Goal: Task Accomplishment & Management: Use online tool/utility

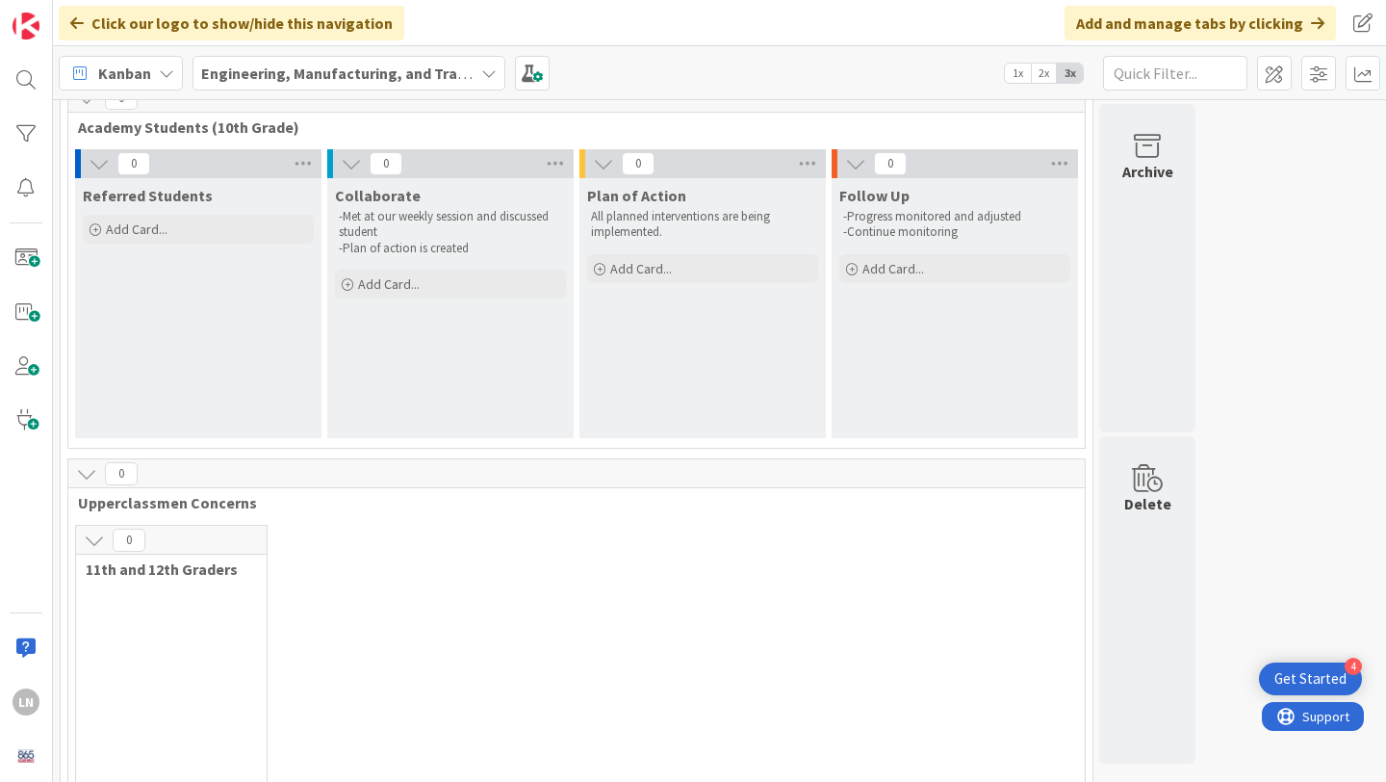
scroll to position [93, 0]
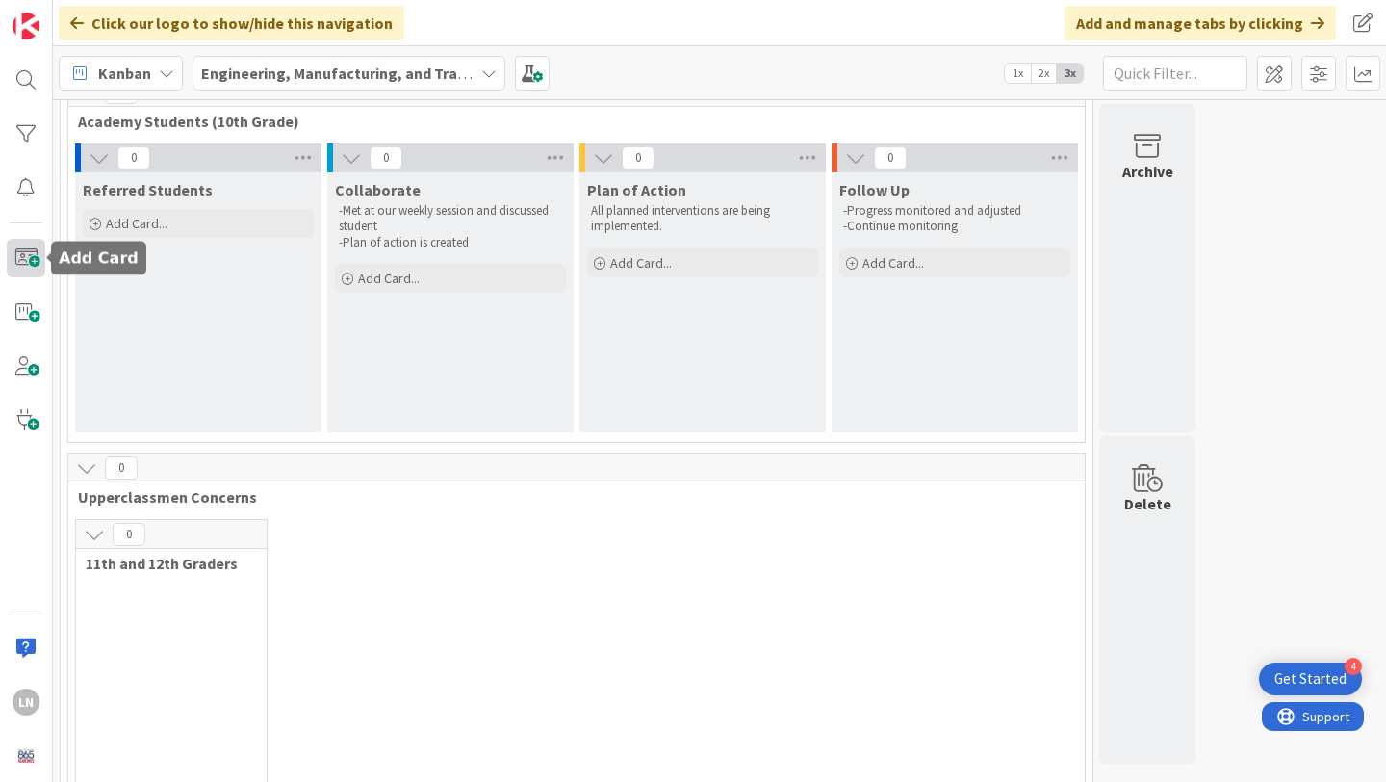
click at [36, 255] on span at bounding box center [26, 258] width 39 height 39
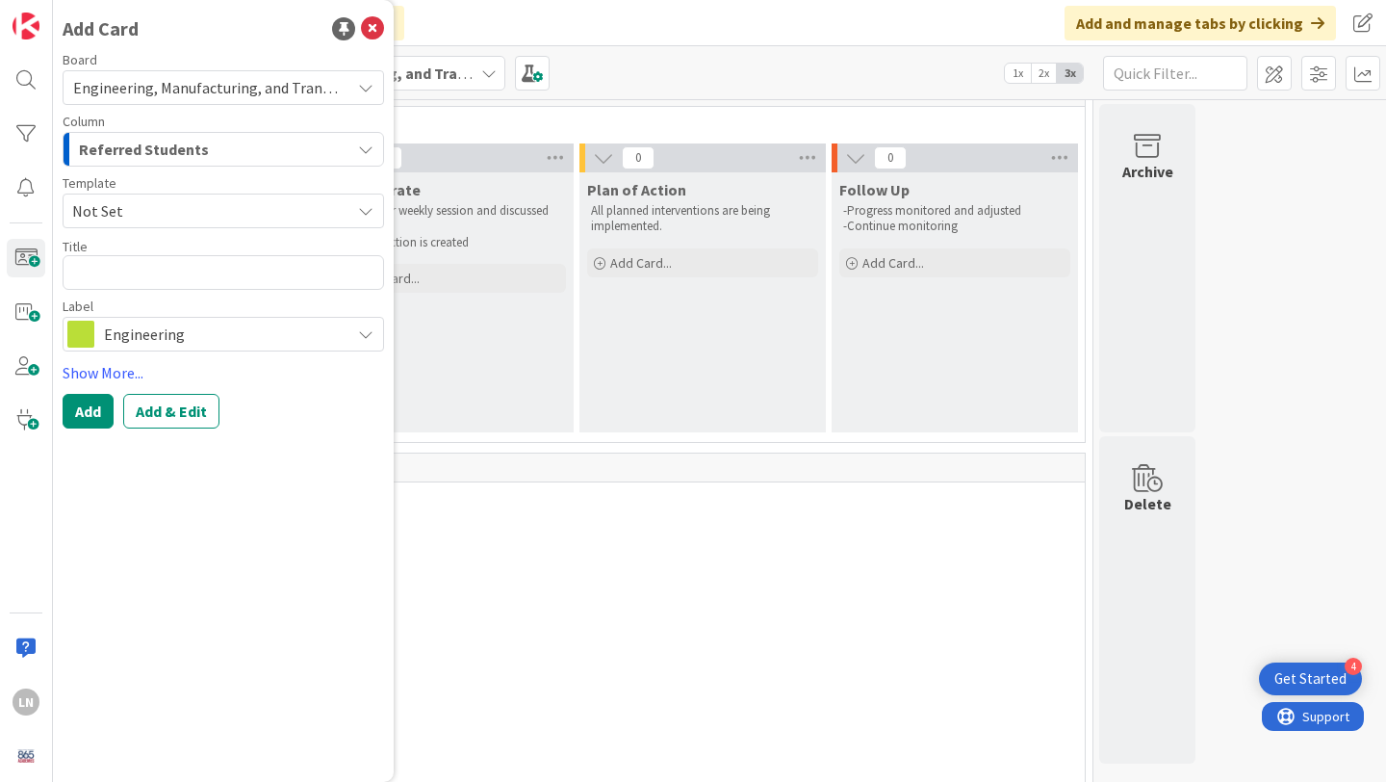
click at [358, 340] on icon at bounding box center [365, 333] width 15 height 15
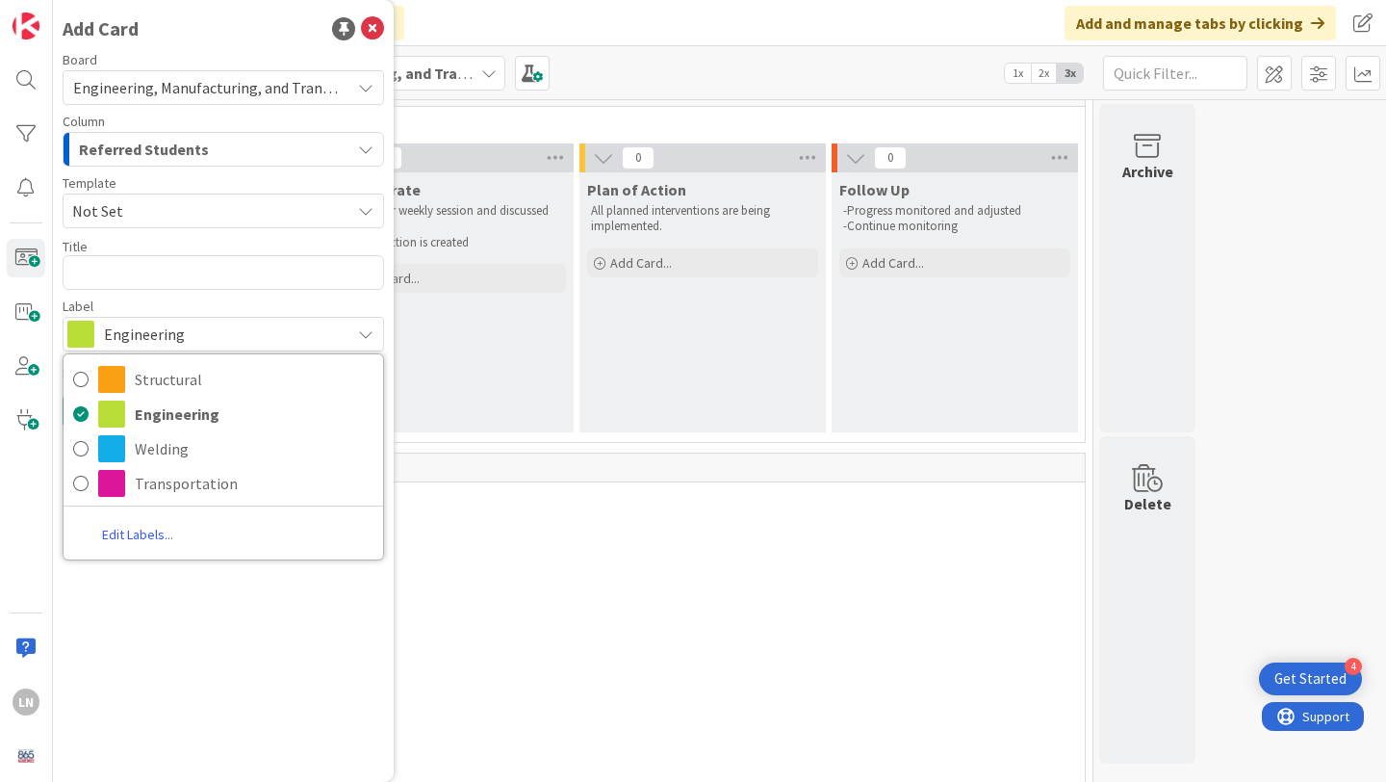
click at [358, 340] on icon at bounding box center [365, 333] width 15 height 15
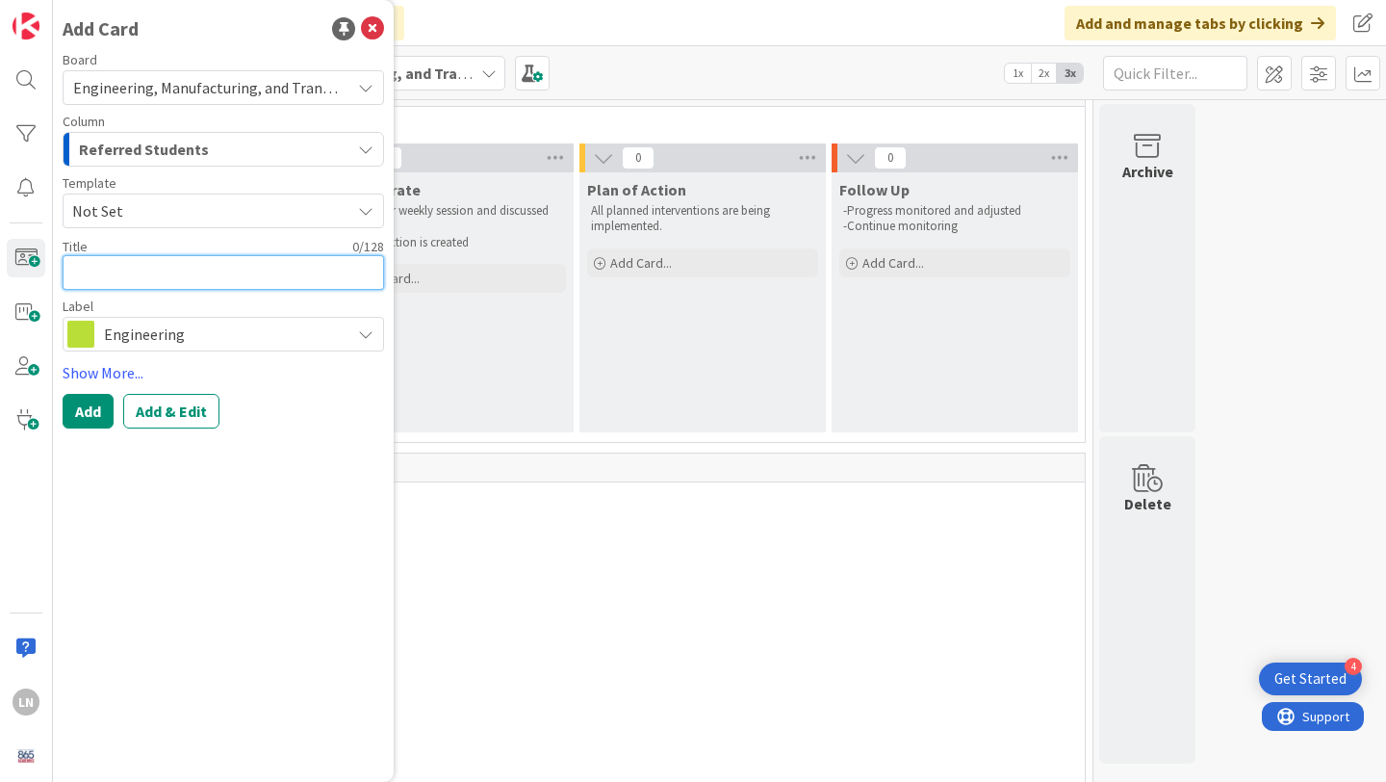
click at [197, 268] on textarea at bounding box center [224, 272] width 322 height 35
type textarea "x"
type textarea "B"
type textarea "x"
type textarea "Ba"
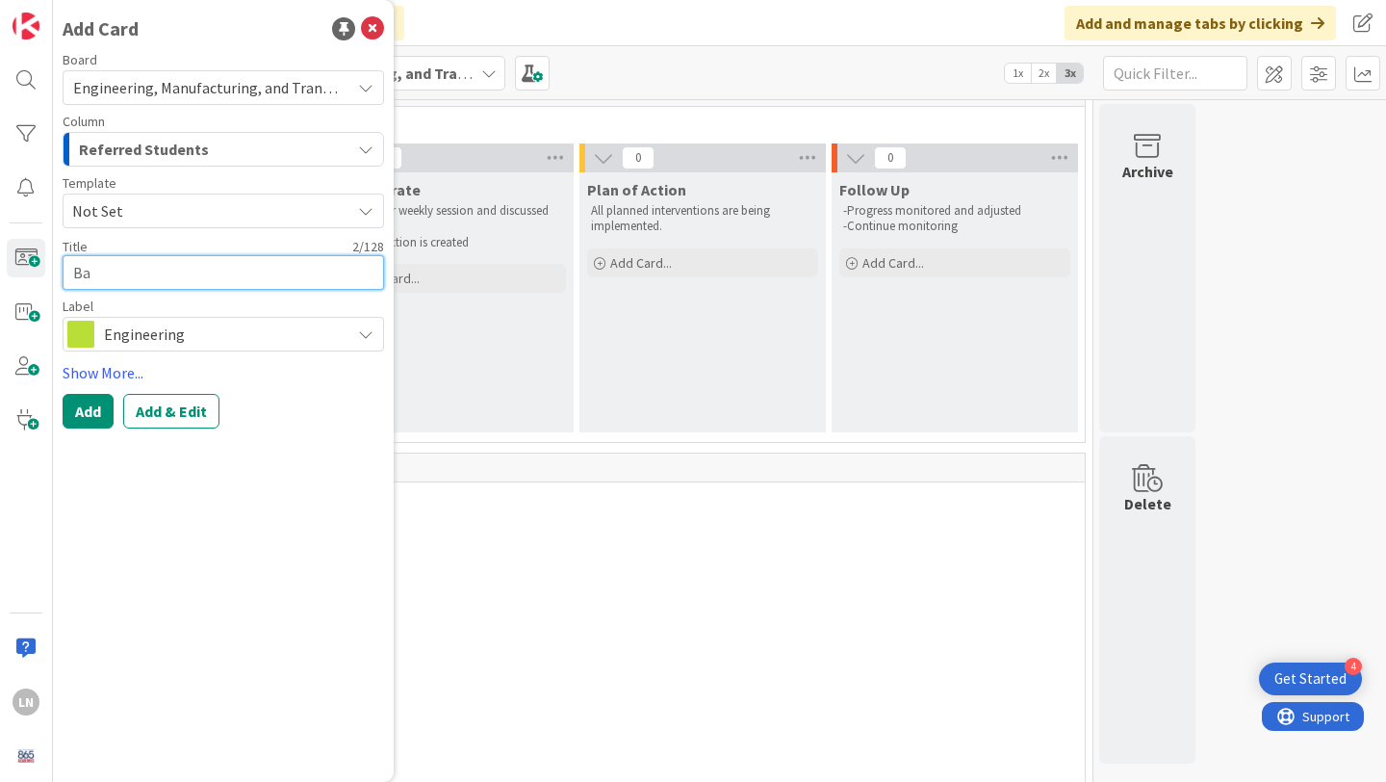
type textarea "x"
type textarea "Bai"
type textarea "x"
type textarea "Bail"
type textarea "x"
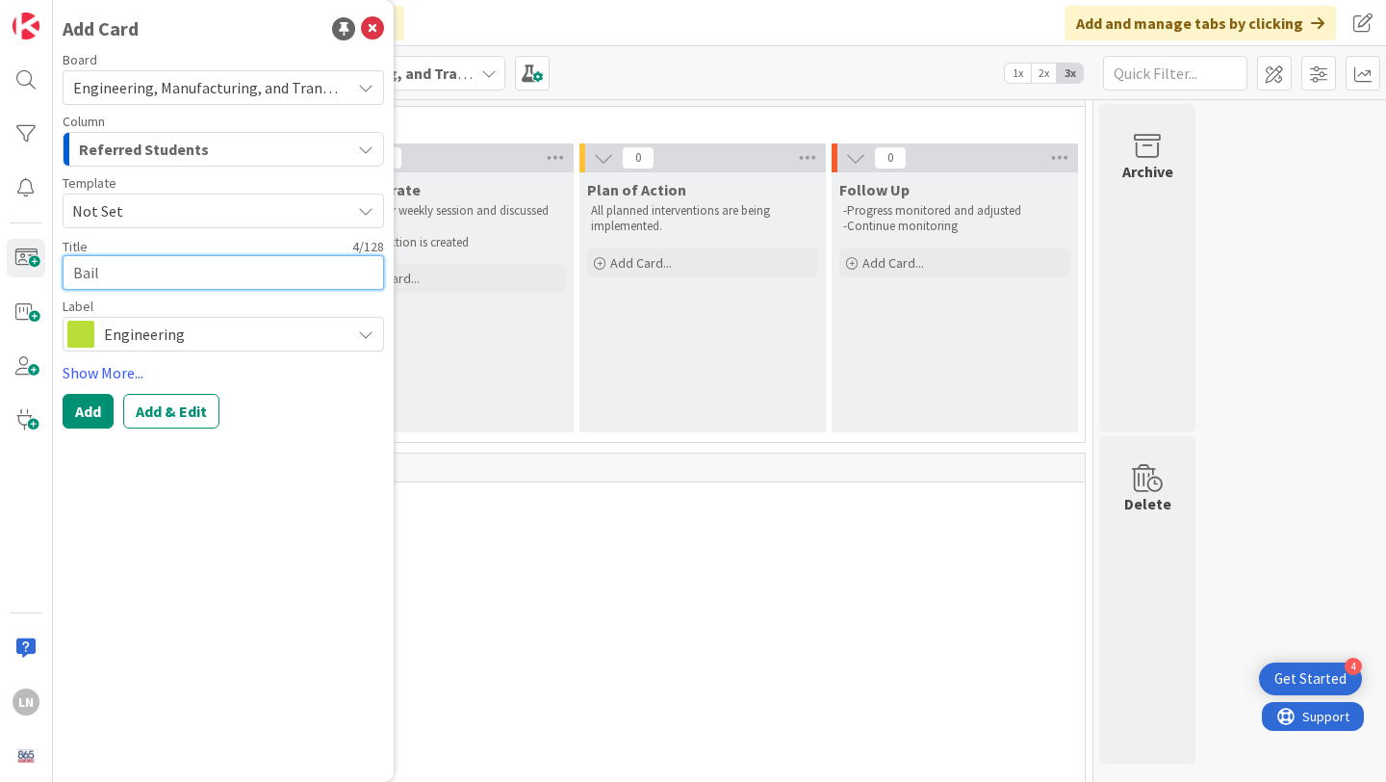
type textarea "Baile"
type textarea "x"
type textarea "[PERSON_NAME]"
type textarea "x"
type textarea "[PERSON_NAME]"
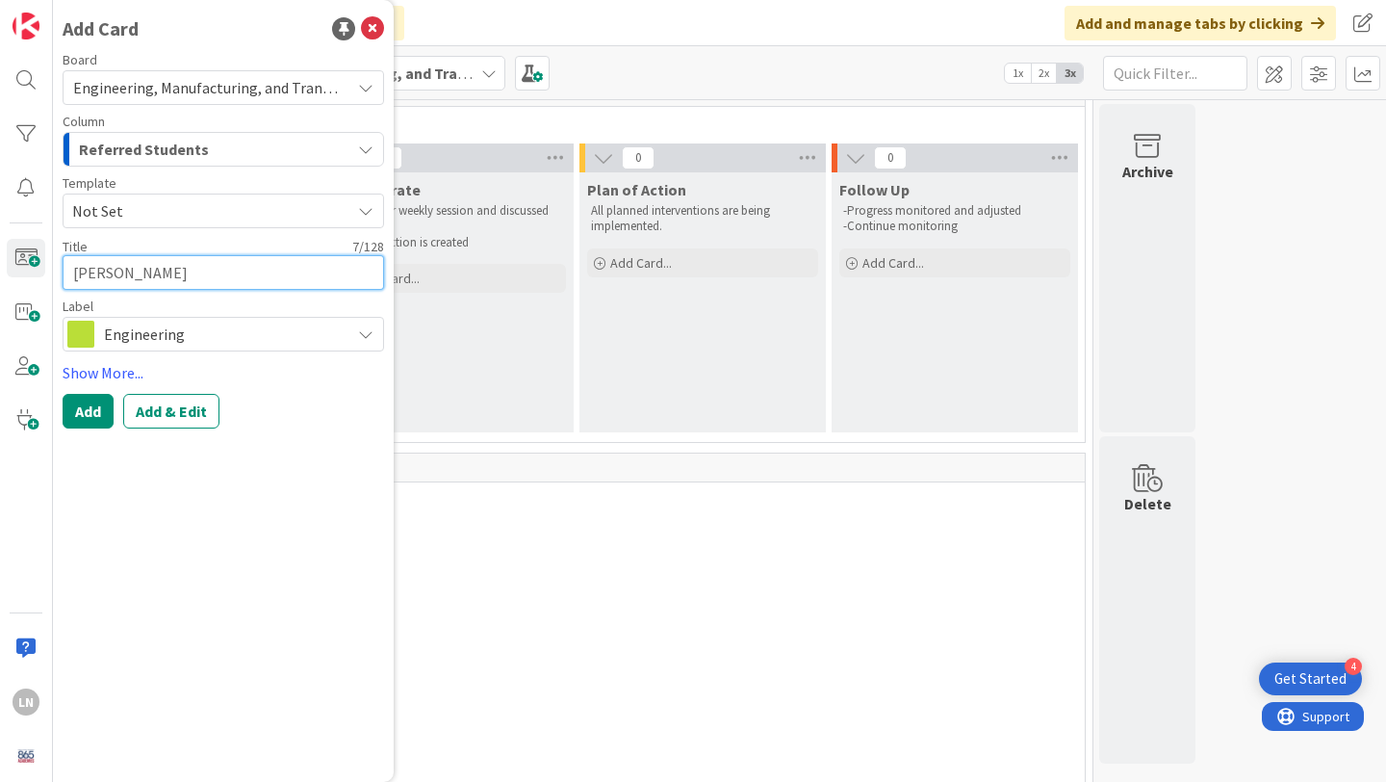
type textarea "x"
type textarea "[PERSON_NAME]"
type textarea "x"
type textarea "[PERSON_NAME]"
type textarea "x"
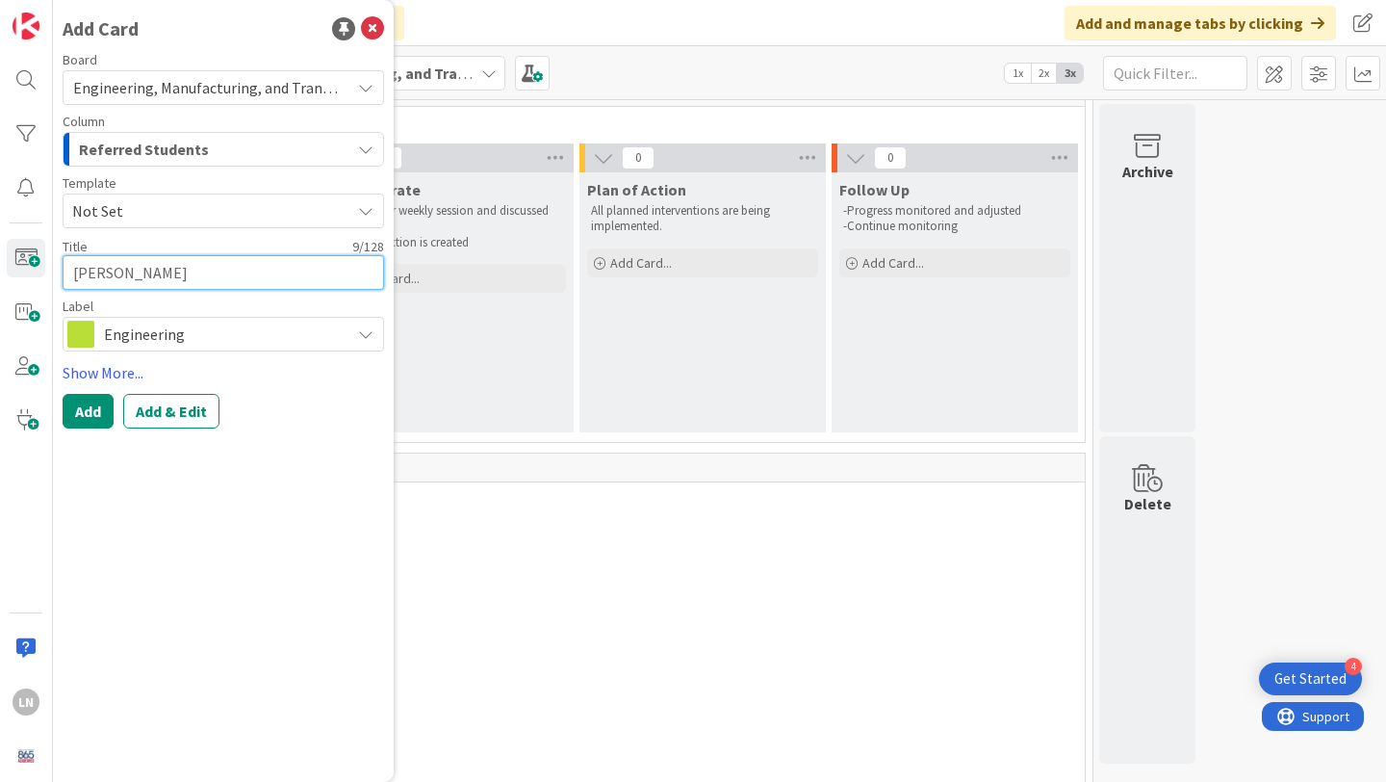
type textarea "[PERSON_NAME] Mul"
type textarea "x"
type textarea "[PERSON_NAME]"
type textarea "x"
type textarea "[PERSON_NAME]"
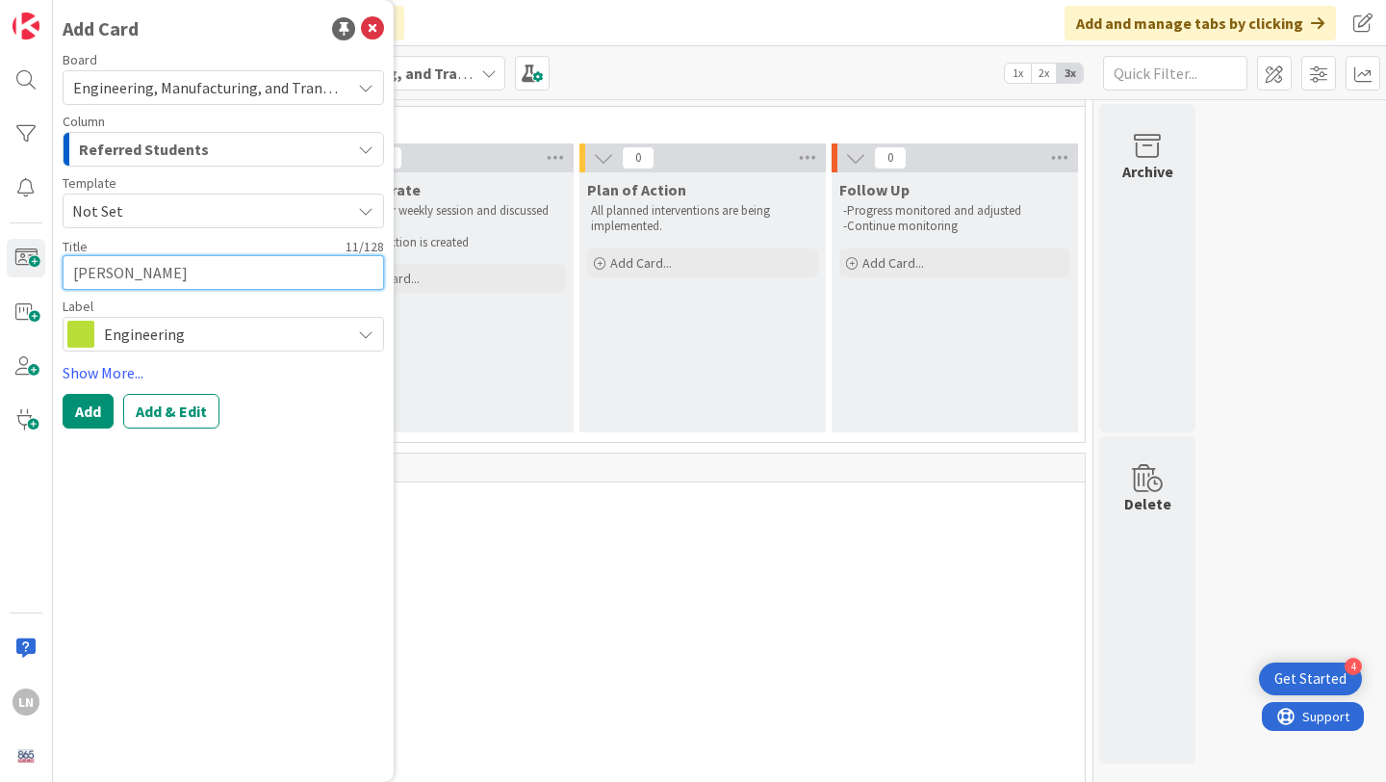
type textarea "x"
type textarea "[PERSON_NAME]"
type textarea "x"
type textarea "[PERSON_NAME]"
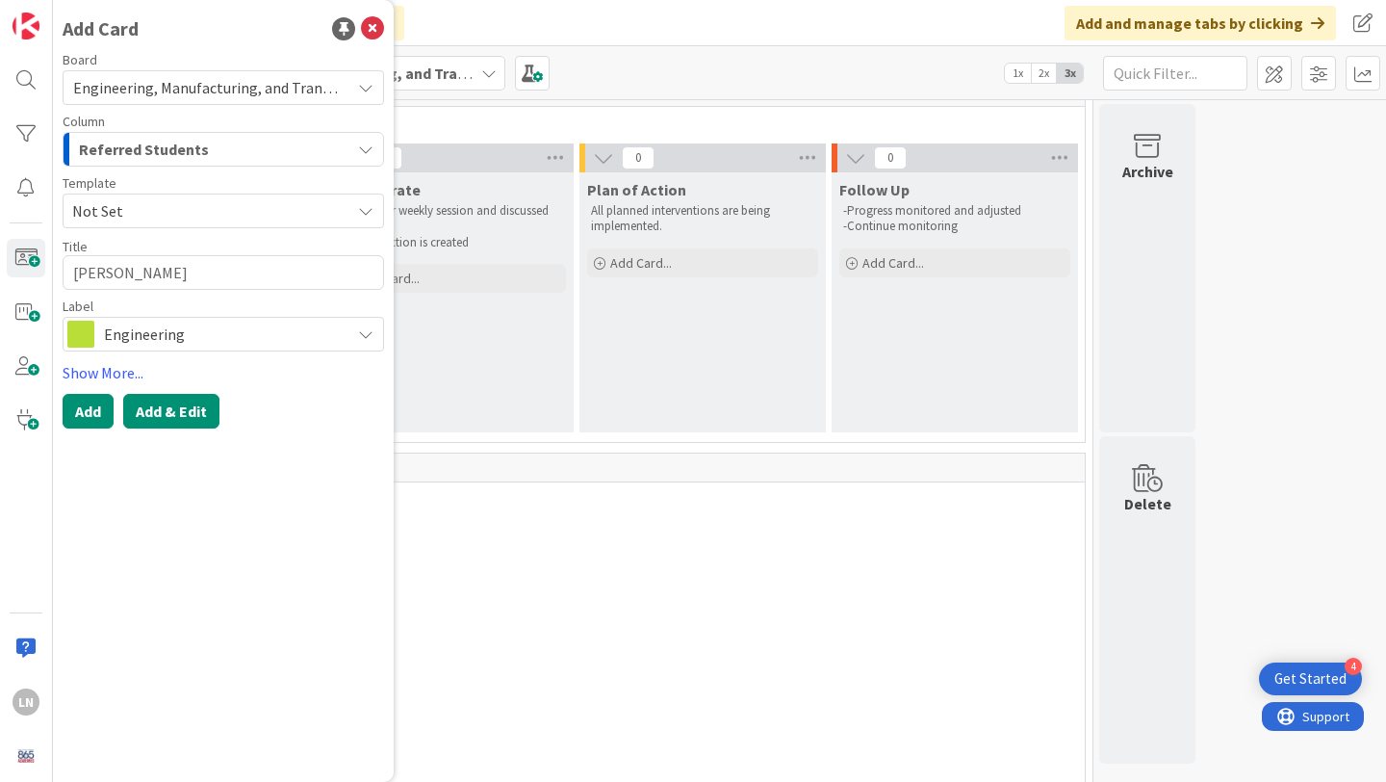
click at [157, 400] on button "Add & Edit" at bounding box center [171, 411] width 96 height 35
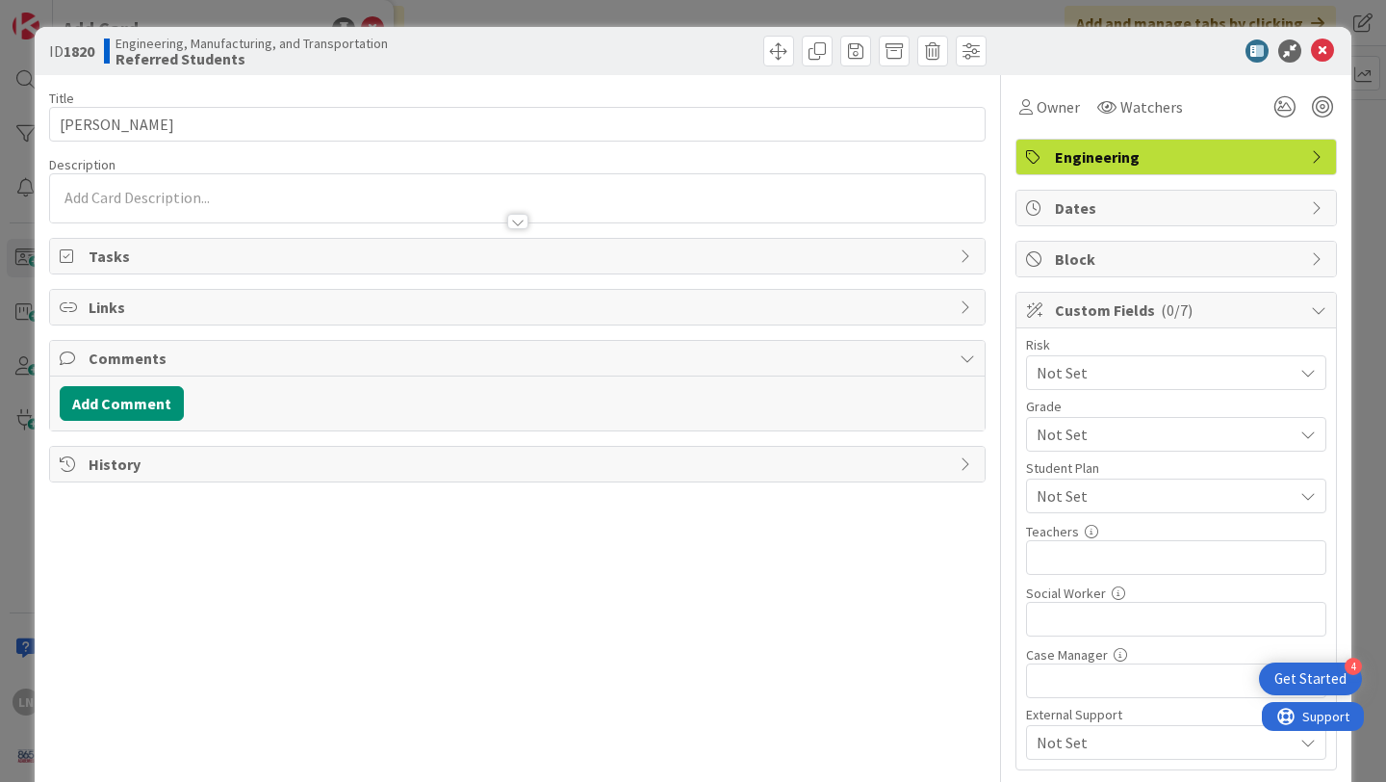
click at [138, 193] on div at bounding box center [517, 198] width 935 height 48
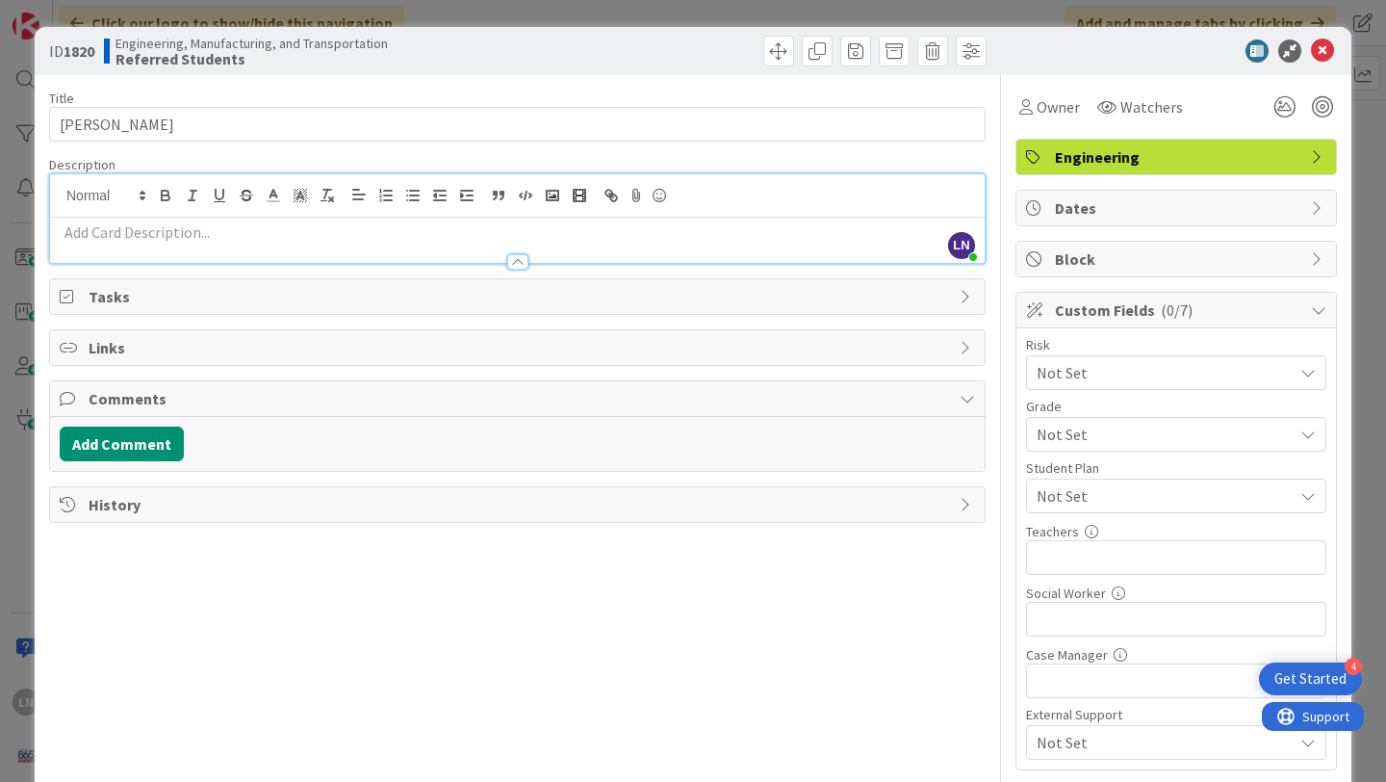
click at [413, 302] on span "Tasks" at bounding box center [520, 296] width 862 height 23
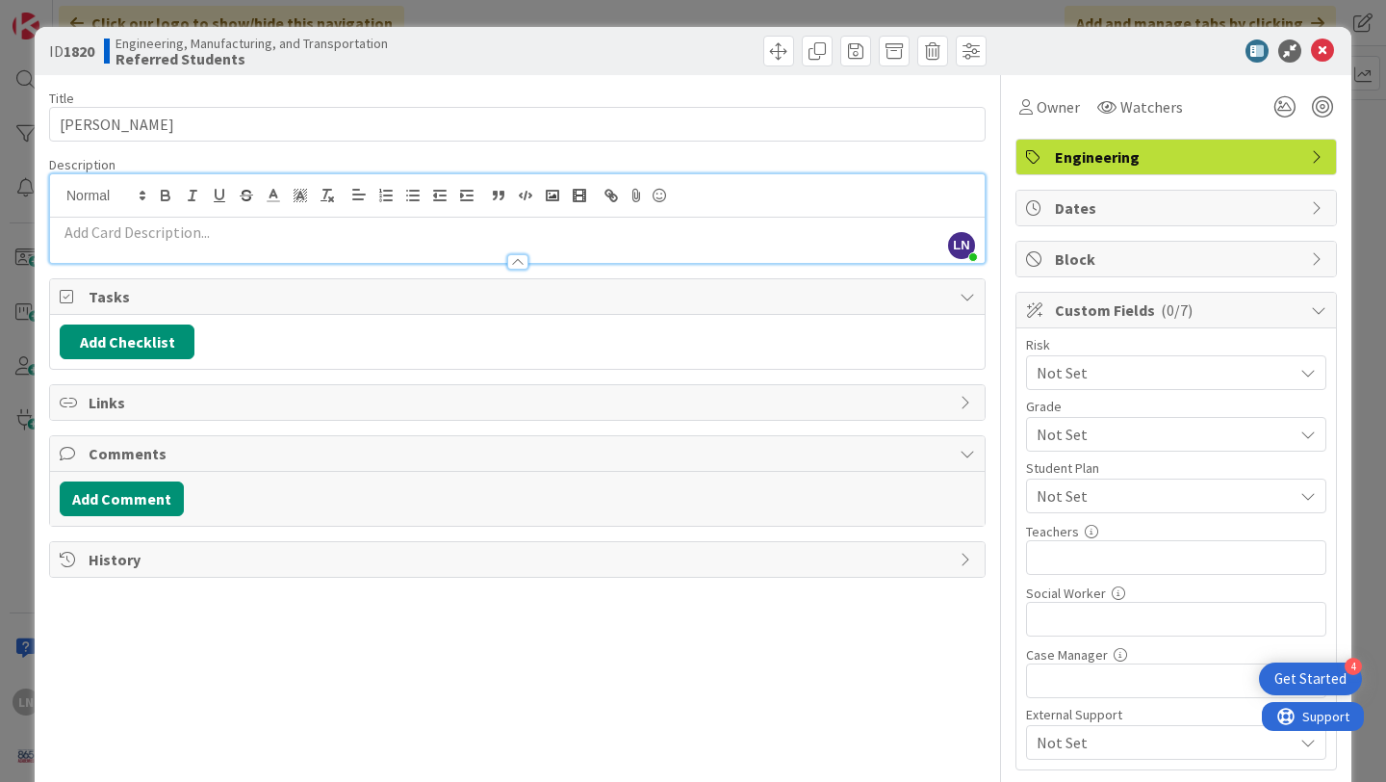
click at [348, 454] on span "Comments" at bounding box center [520, 453] width 862 height 23
click at [937, 52] on span at bounding box center [932, 51] width 31 height 31
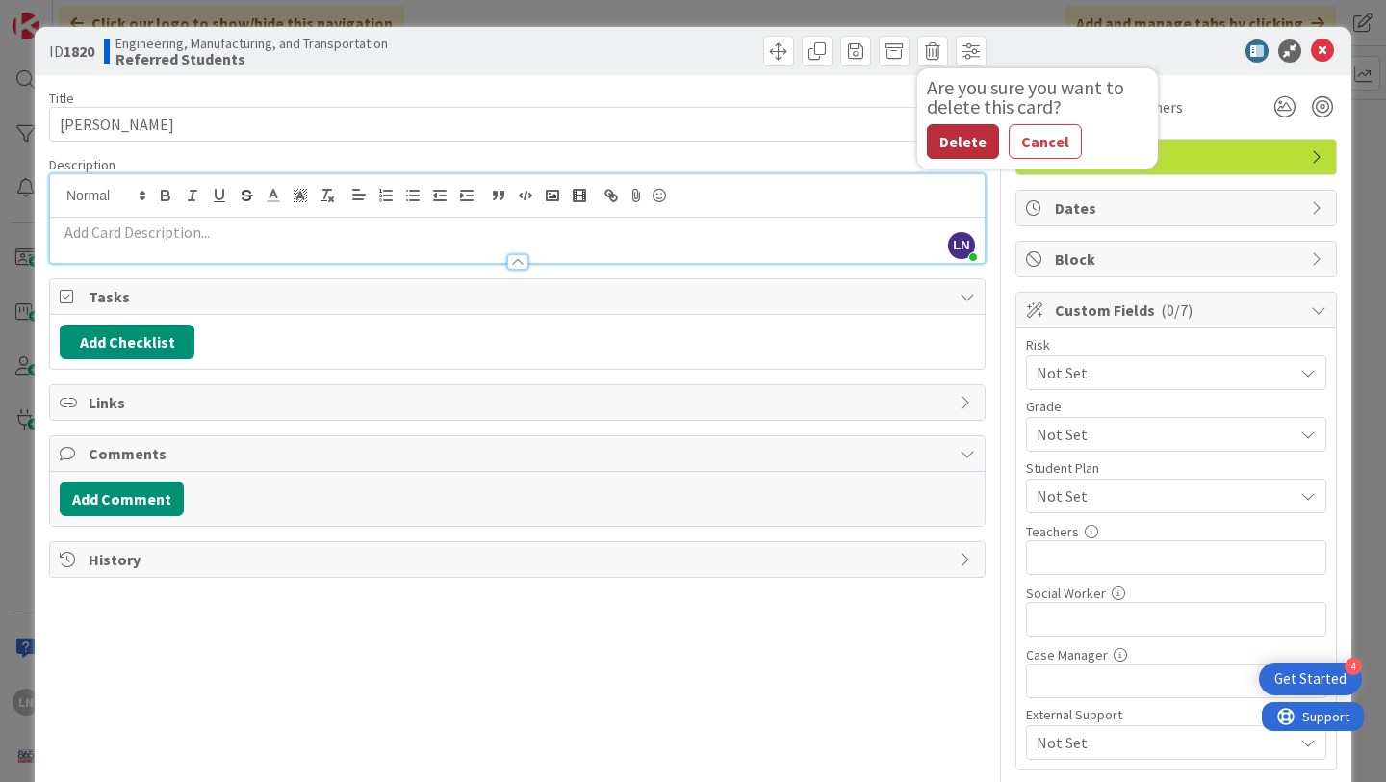
click at [971, 141] on button "Delete" at bounding box center [963, 141] width 72 height 35
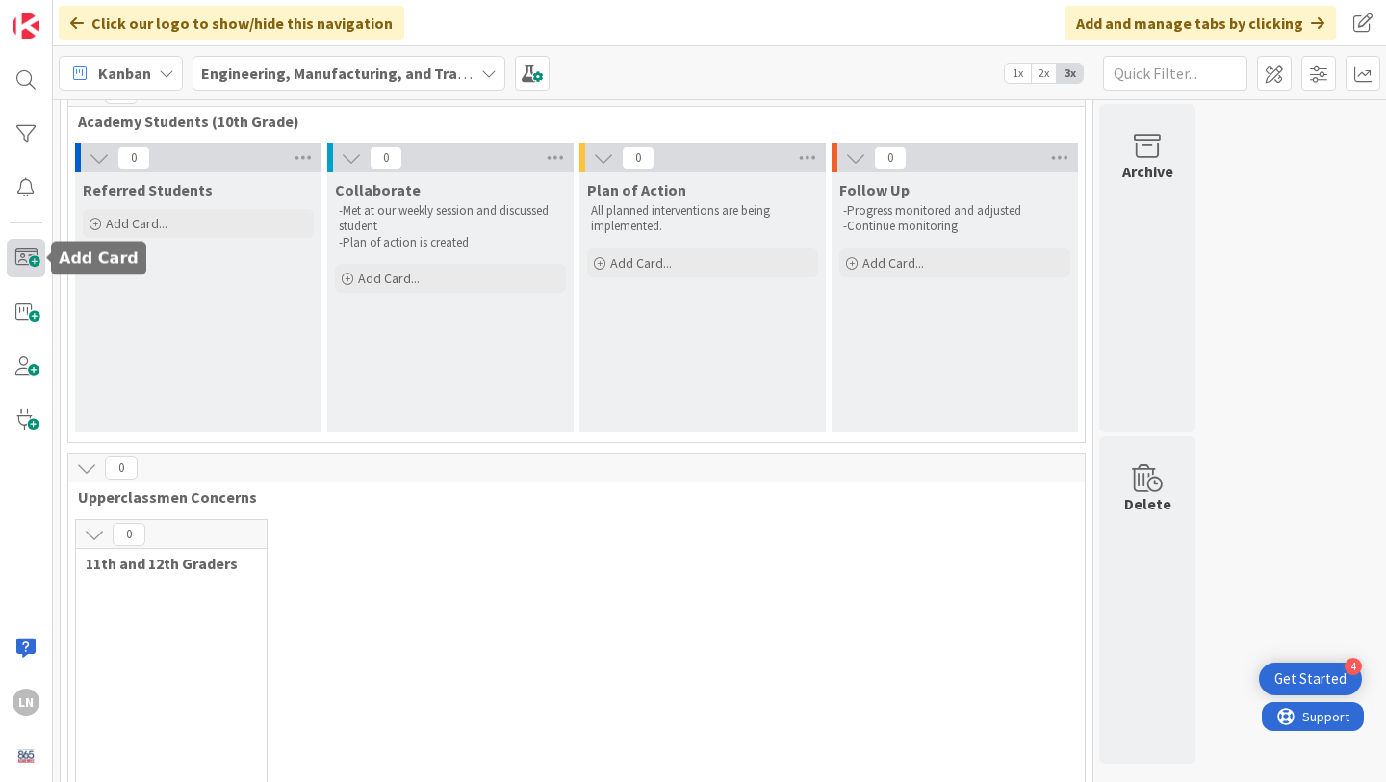
click at [18, 253] on span at bounding box center [26, 258] width 39 height 39
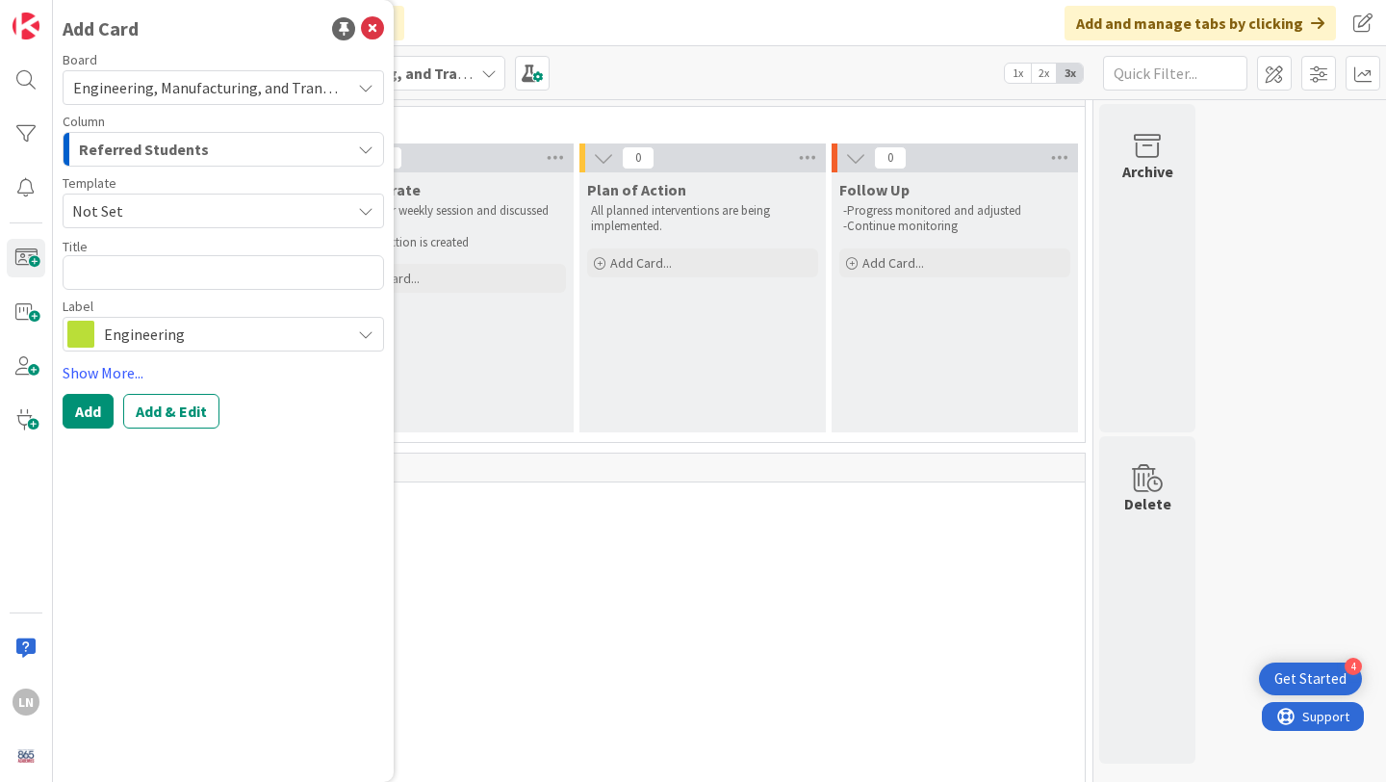
click at [253, 205] on span "Not Set" at bounding box center [204, 210] width 264 height 25
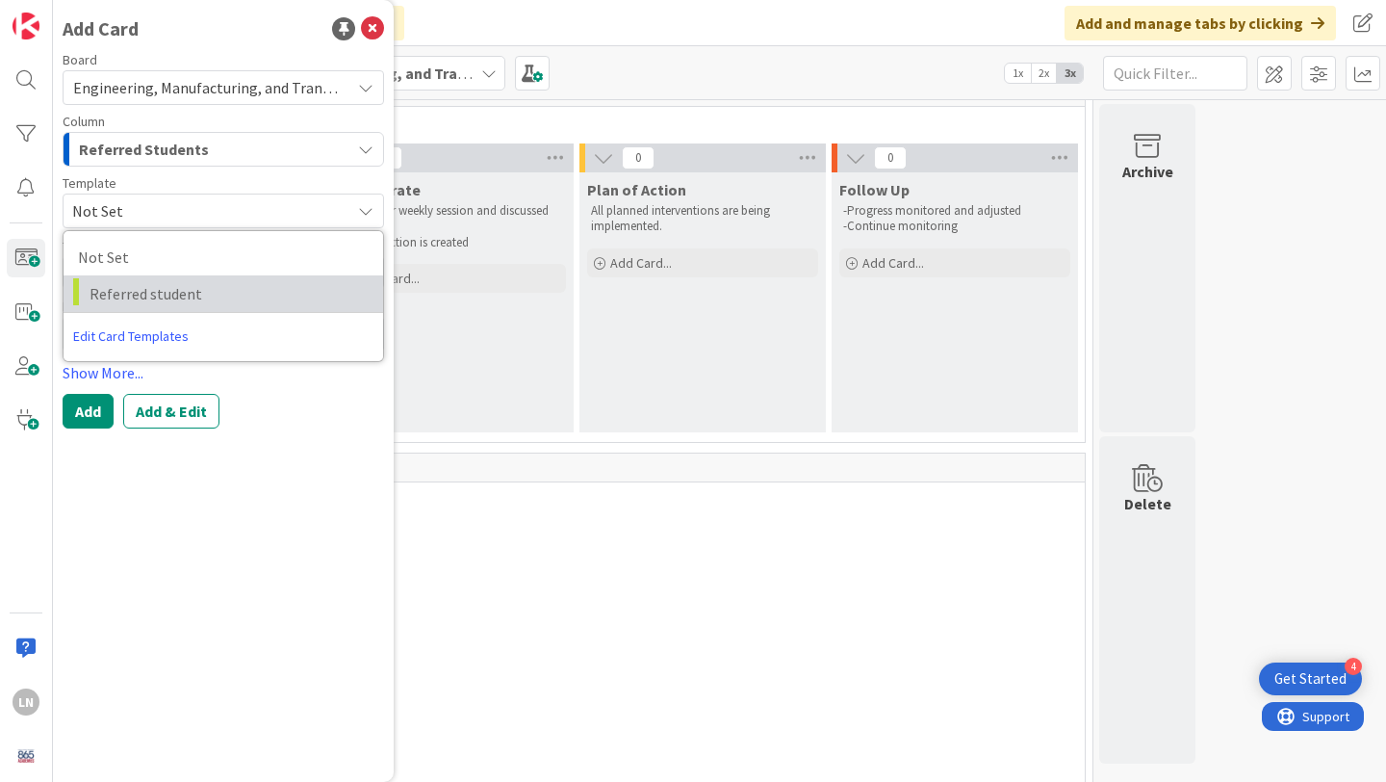
click at [235, 288] on span "Referred student" at bounding box center [229, 293] width 279 height 25
type textarea "x"
type textarea "Referred student"
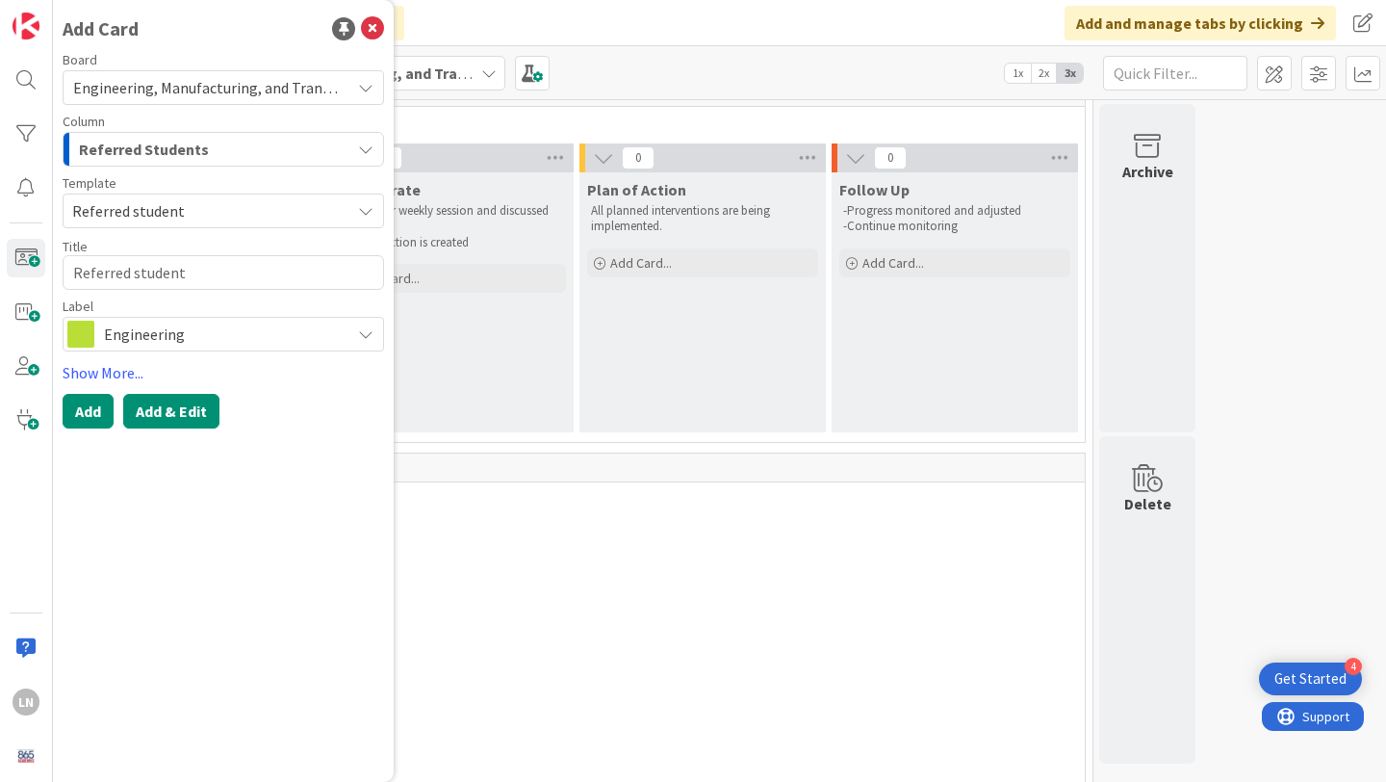
click at [178, 414] on button "Add & Edit" at bounding box center [171, 411] width 96 height 35
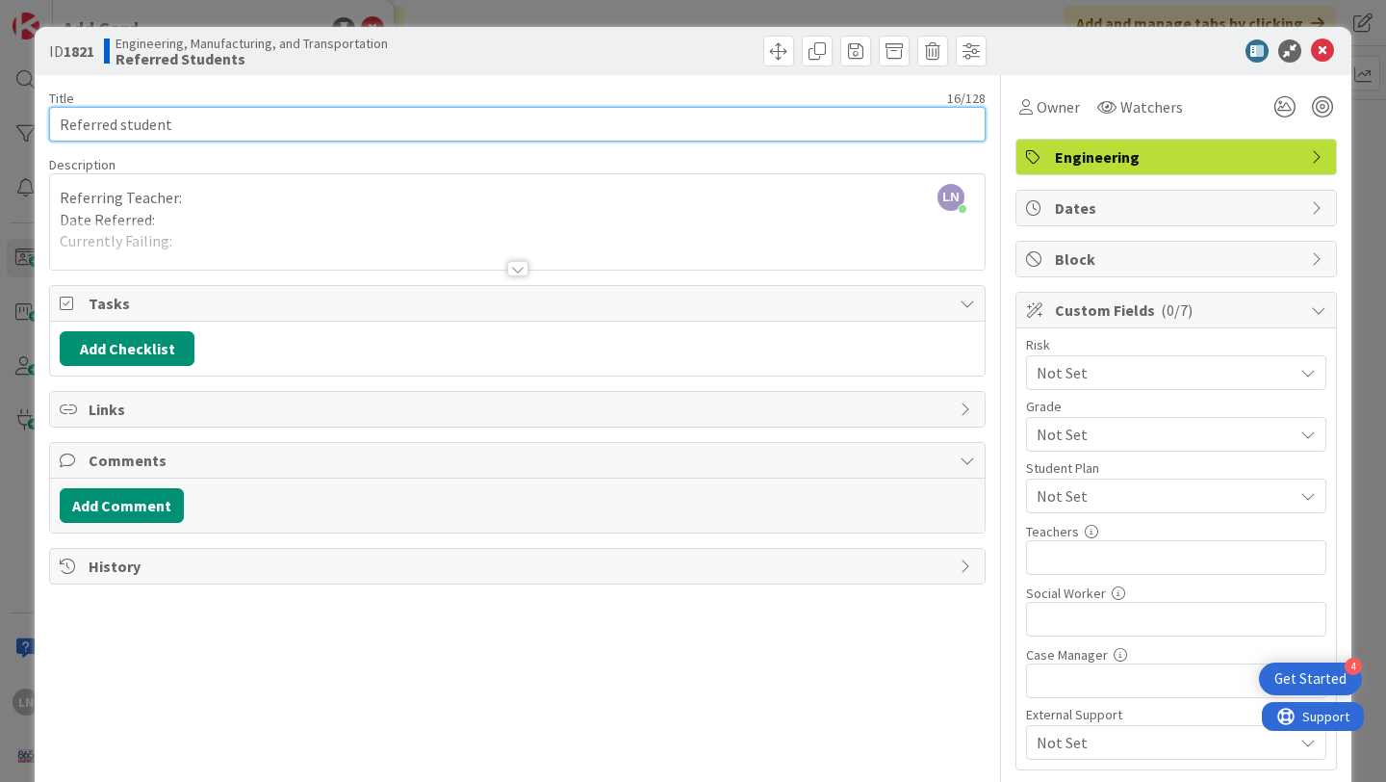
click at [195, 129] on input "Referred student" at bounding box center [517, 124] width 937 height 35
type input "[PERSON_NAME]"
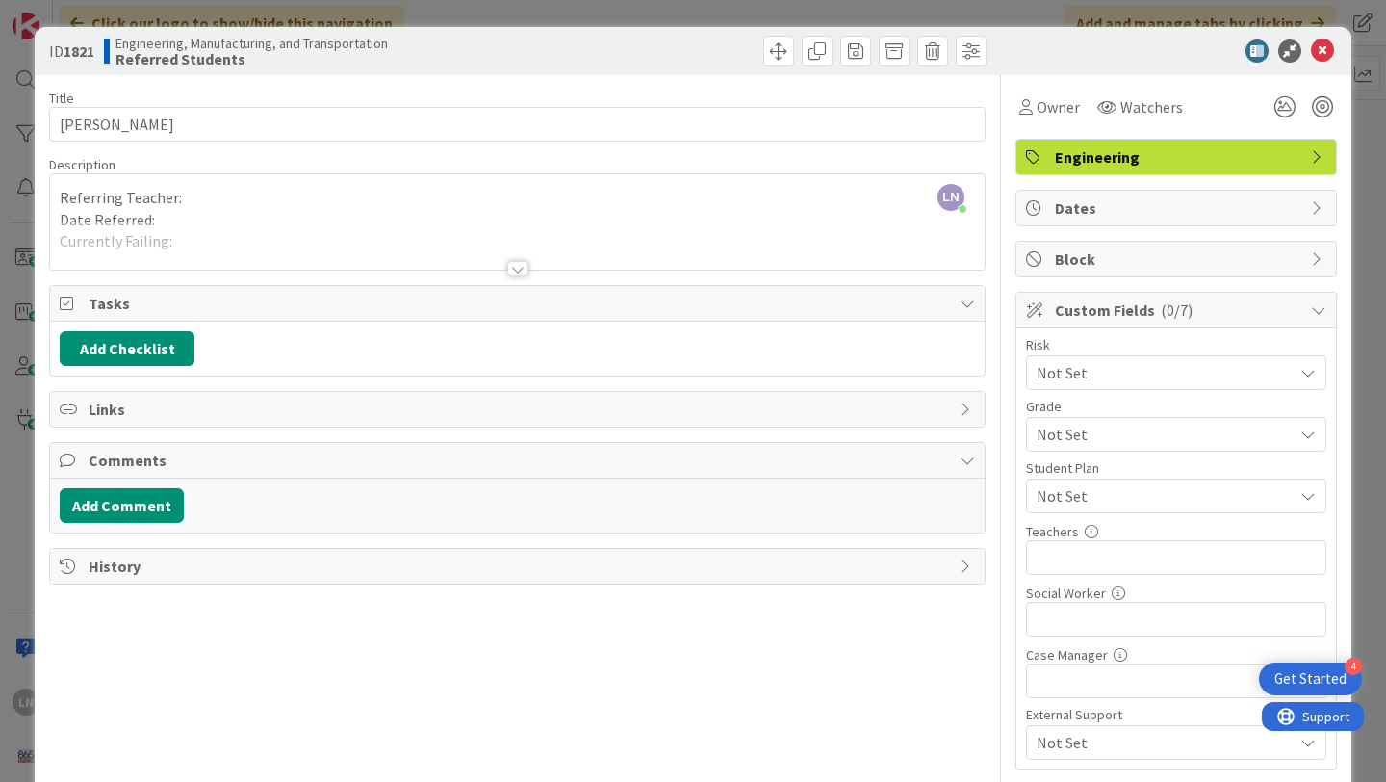
click at [368, 195] on div "LN [PERSON_NAME] just joined Referring Teacher: Date Referred: Currently Failin…" at bounding box center [517, 221] width 935 height 95
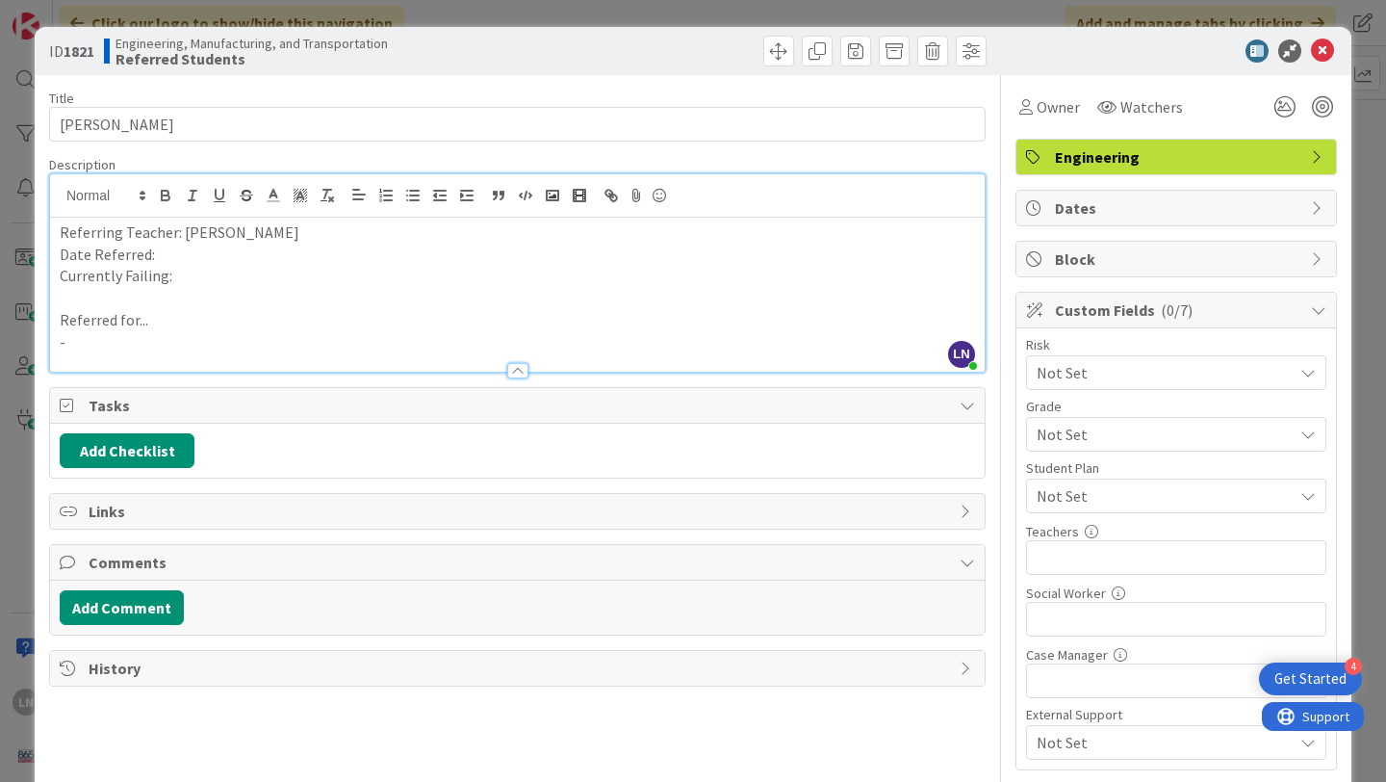
click at [187, 251] on p "Date Referred:" at bounding box center [517, 255] width 915 height 22
click at [242, 275] on p "Currently Failing:" at bounding box center [517, 276] width 915 height 22
